Goal: Task Accomplishment & Management: Use online tool/utility

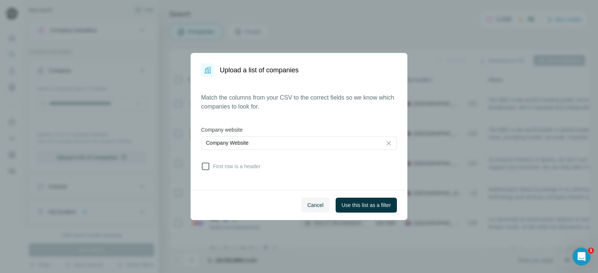
click at [216, 165] on span "First row is a header" at bounding box center [235, 166] width 50 height 7
click at [370, 206] on span "Use this list as a filter" at bounding box center [365, 205] width 49 height 7
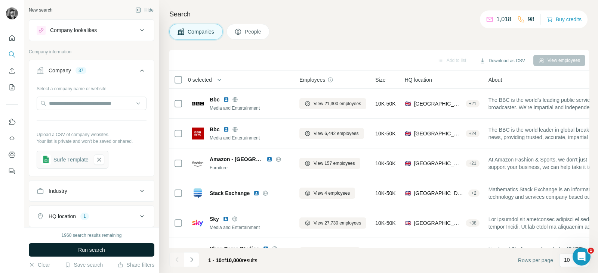
click at [107, 245] on button "Run search" at bounding box center [92, 250] width 126 height 13
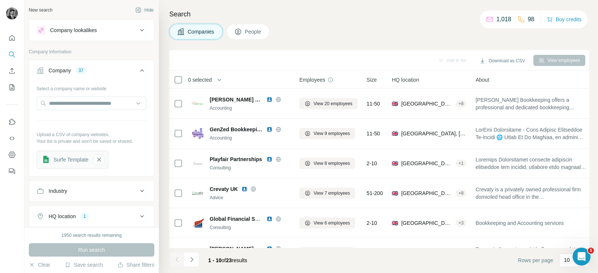
click at [262, 32] on span "People" at bounding box center [253, 31] width 17 height 7
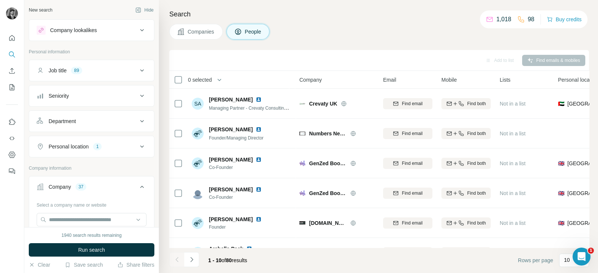
click at [205, 81] on span "0 selected" at bounding box center [200, 79] width 24 height 7
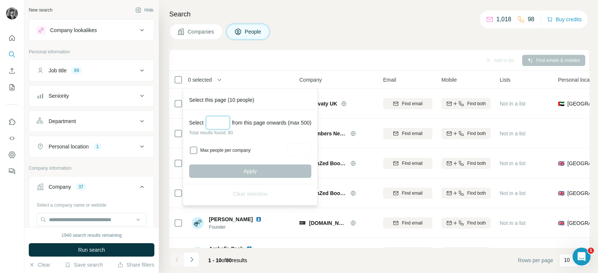
click at [224, 124] on input "Select a number (up to 500)" at bounding box center [218, 122] width 24 height 13
type input "**"
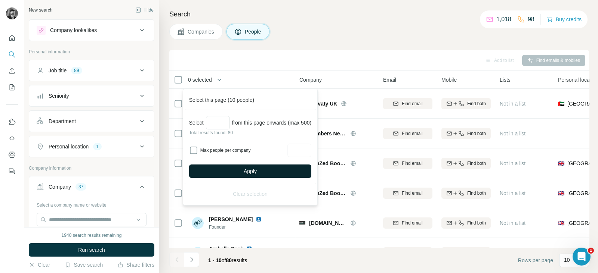
click at [247, 171] on span "Apply" at bounding box center [250, 171] width 13 height 7
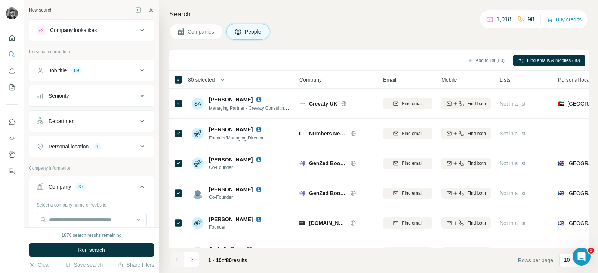
click at [128, 150] on button "Personal location 1" at bounding box center [91, 147] width 125 height 18
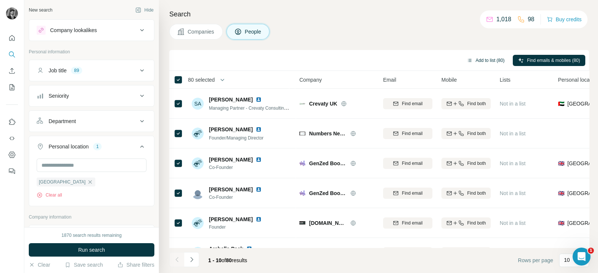
click at [477, 59] on button "Add to list (80)" at bounding box center [485, 60] width 48 height 11
click at [476, 59] on button "Add to list (80)" at bounding box center [485, 60] width 48 height 11
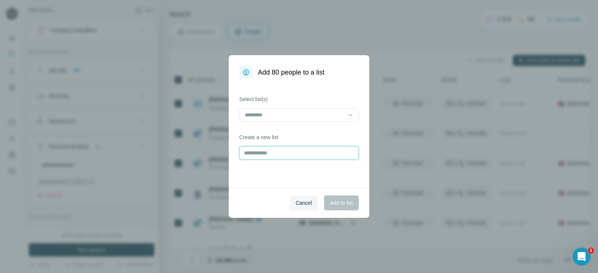
click at [291, 150] on input "text" at bounding box center [299, 152] width 120 height 13
type input "*******"
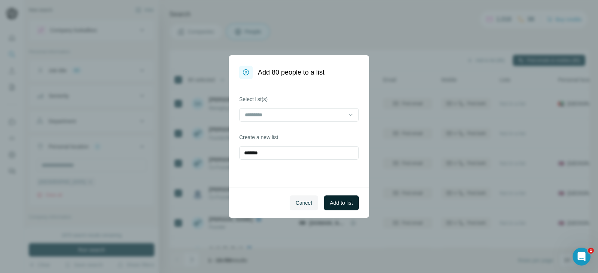
click at [347, 208] on button "Add to list" at bounding box center [341, 203] width 35 height 15
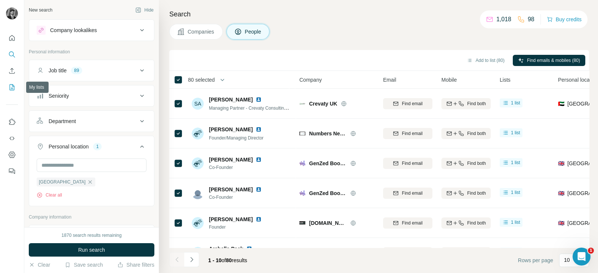
click at [9, 83] on button "My lists" at bounding box center [12, 87] width 12 height 13
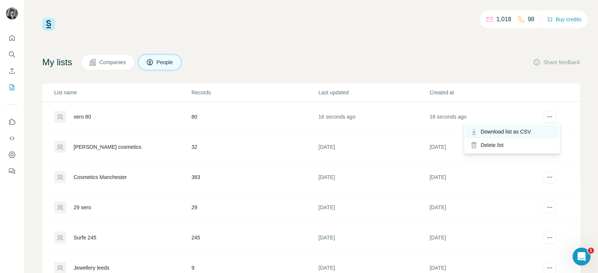
click at [500, 131] on span "Download list as CSV" at bounding box center [505, 131] width 50 height 7
